Goal: Information Seeking & Learning: Learn about a topic

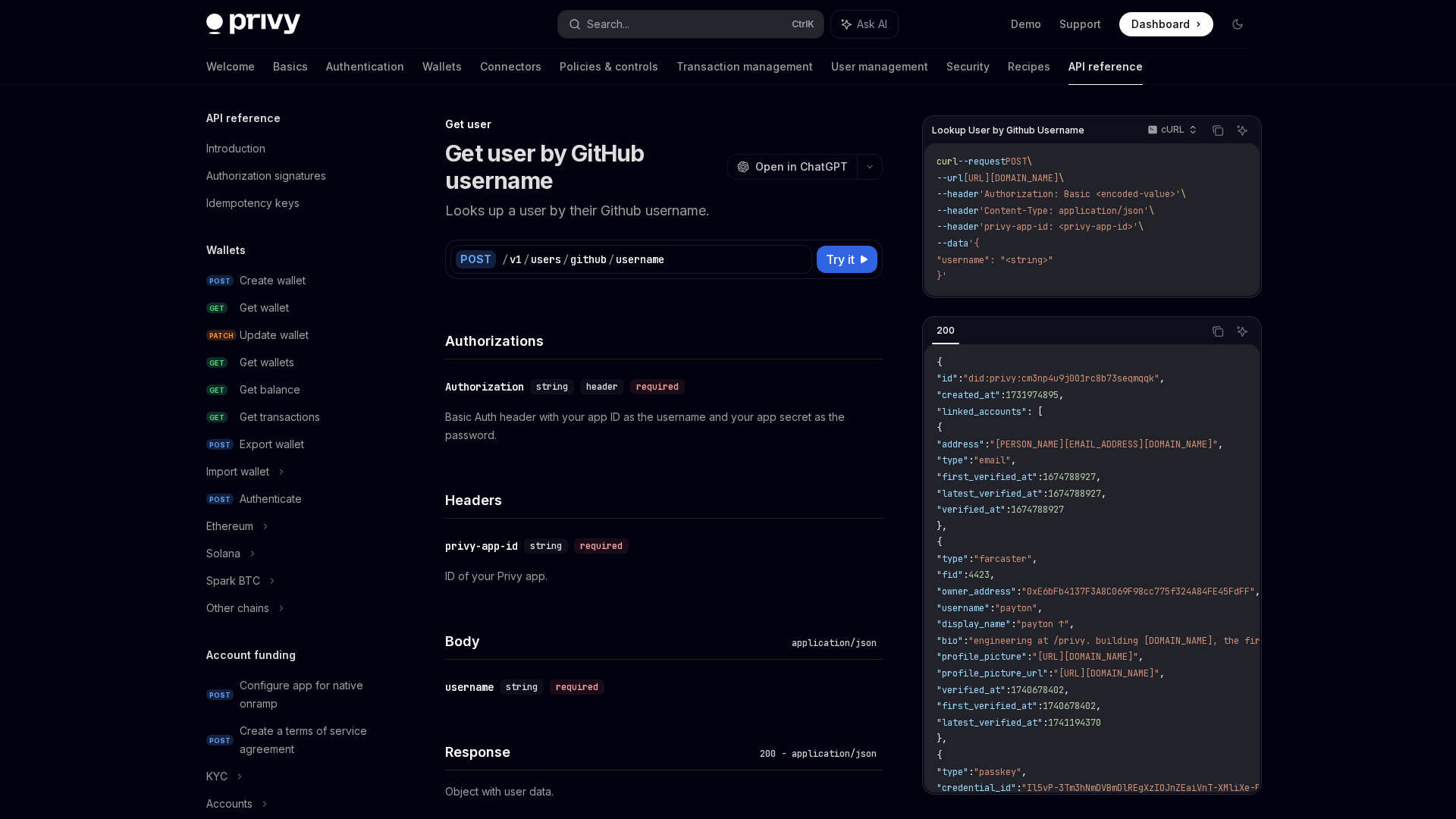
scroll to position [1299, 0]
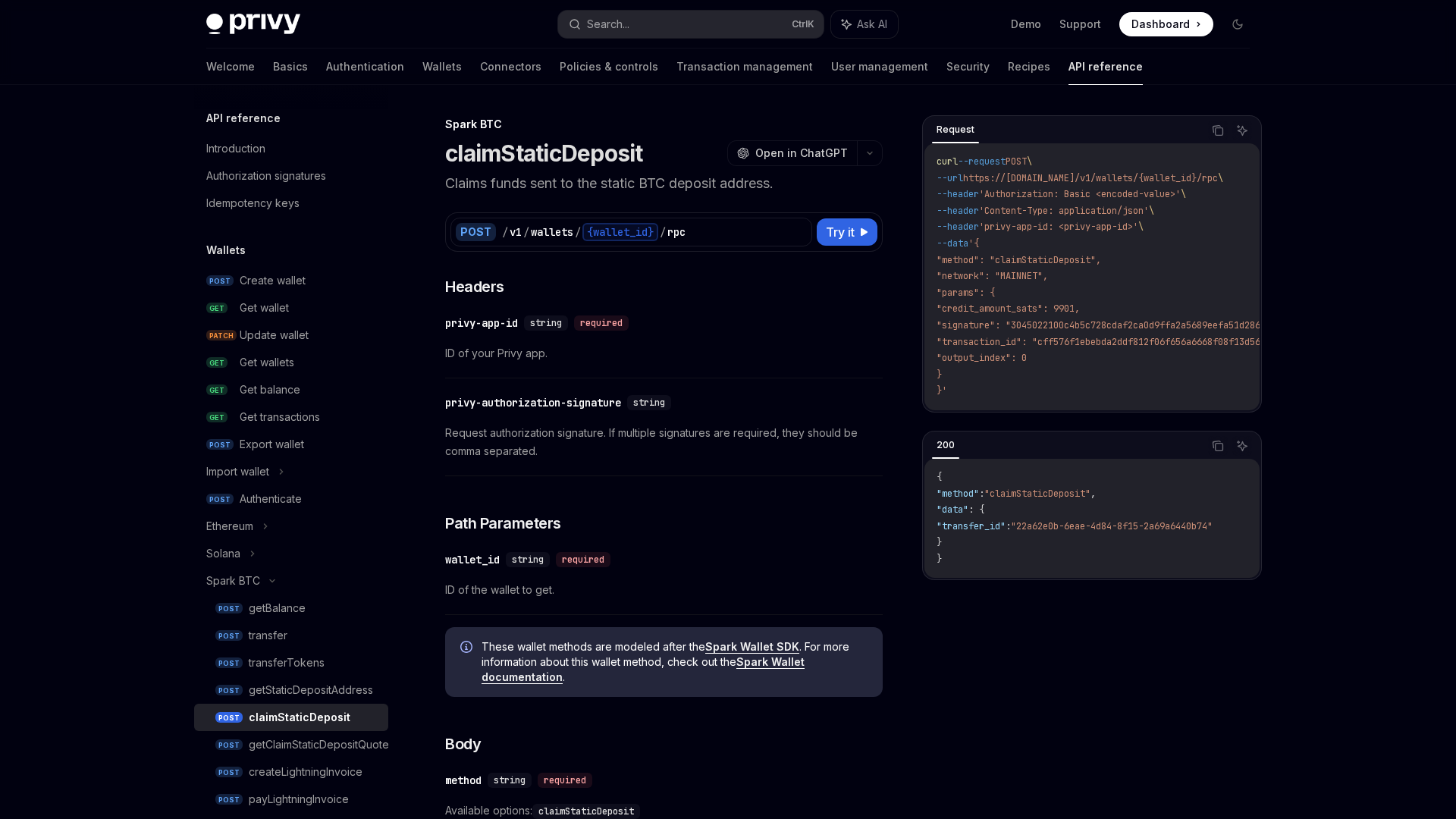
type textarea "*"
